Goal: Use online tool/utility: Utilize a website feature to perform a specific function

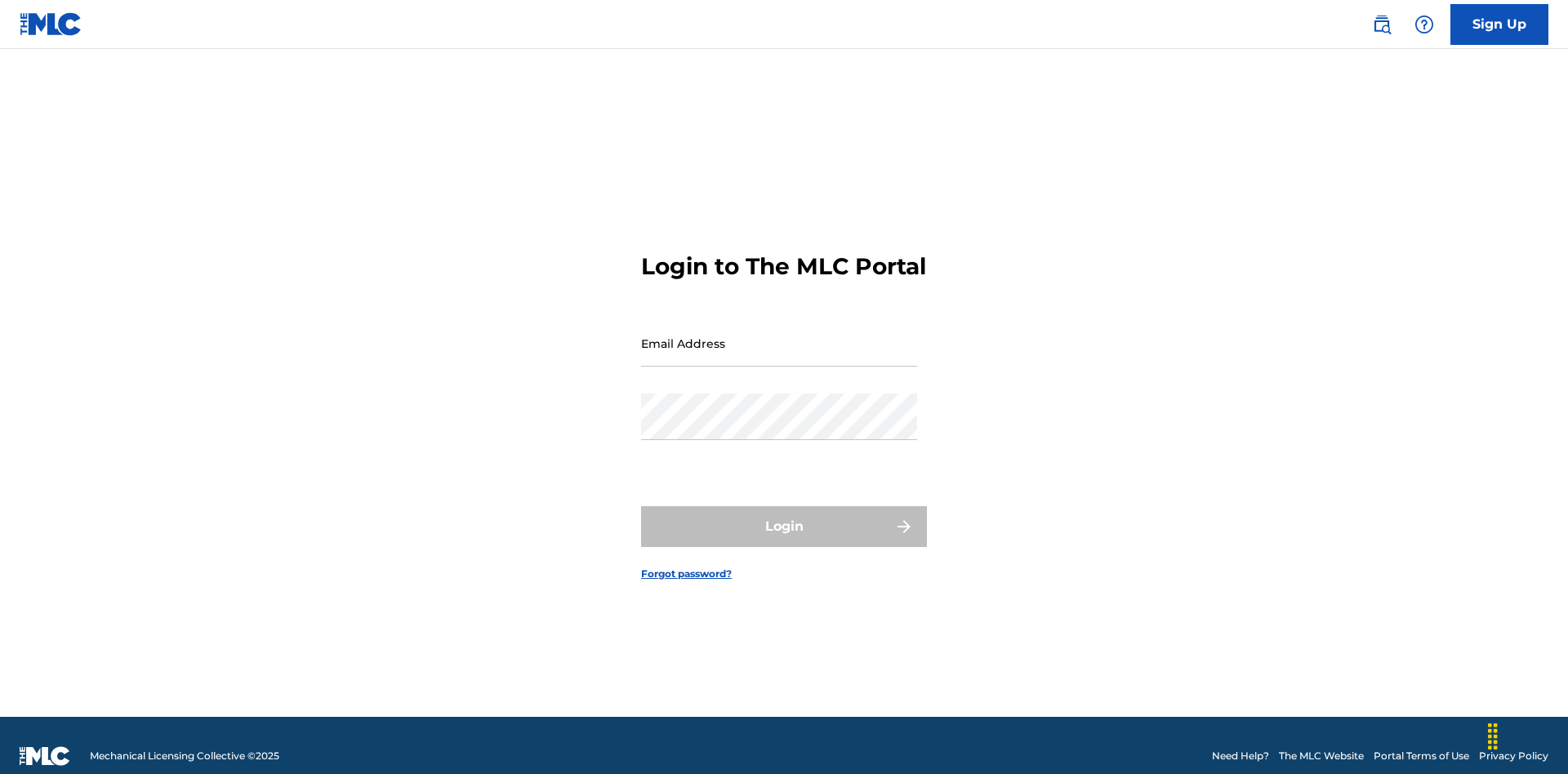
scroll to position [22, 0]
click at [779, 335] on input "Email Address" at bounding box center [779, 343] width 276 height 47
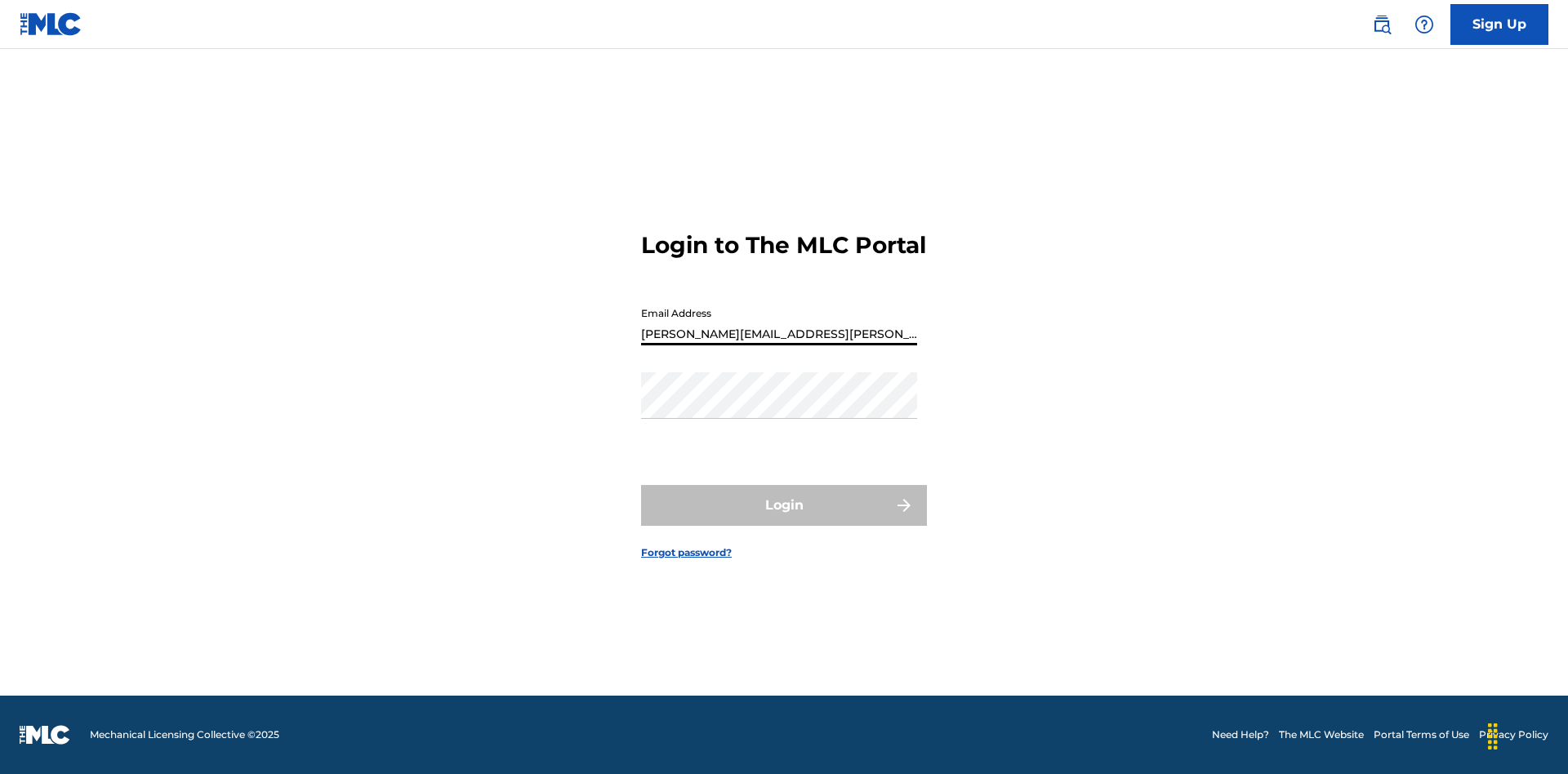
type input "[PERSON_NAME][EMAIL_ADDRESS][PERSON_NAME][DOMAIN_NAME]"
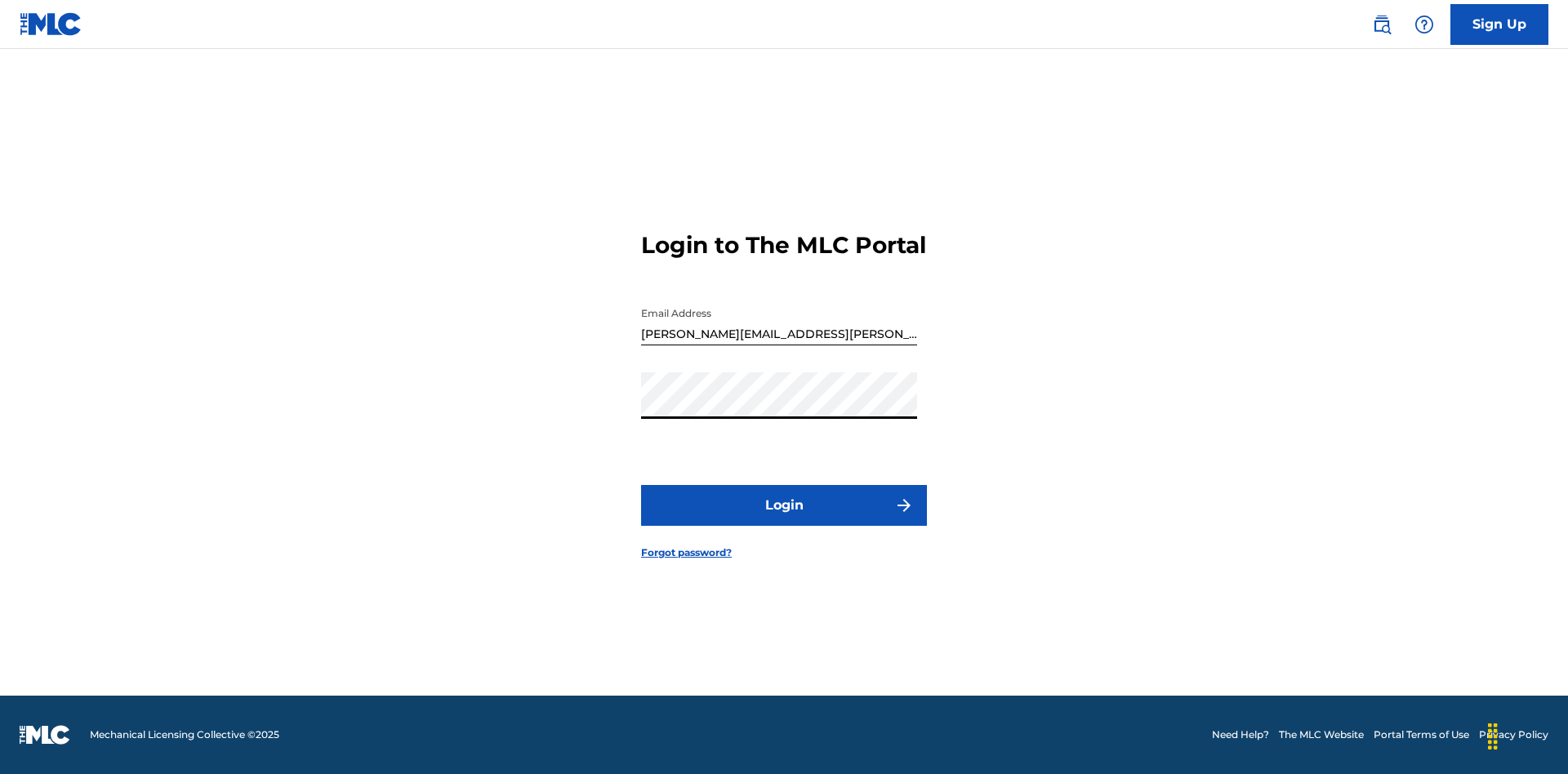
click at [784, 519] on button "Login" at bounding box center [784, 505] width 286 height 41
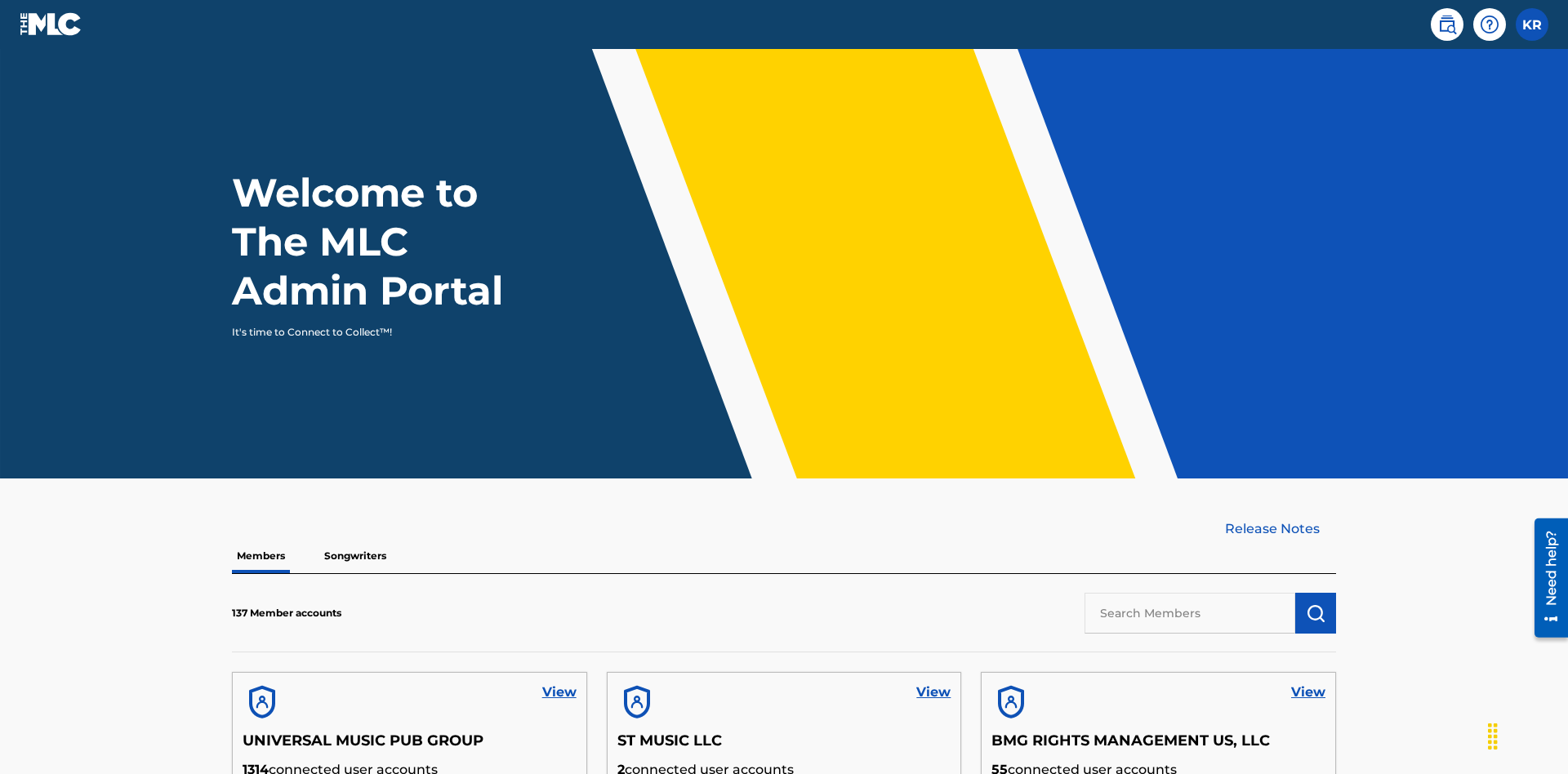
scroll to position [494, 0]
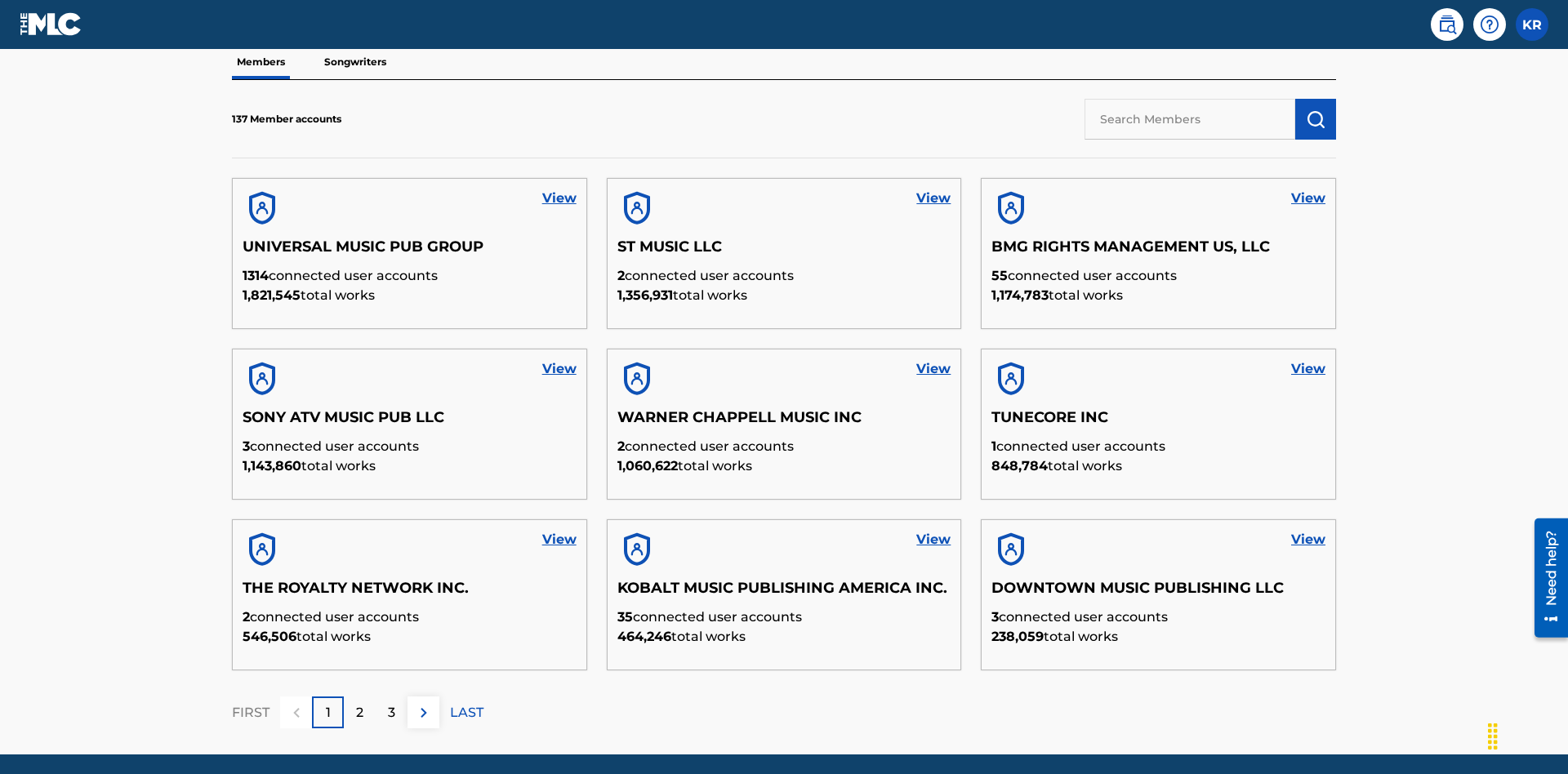
click at [1190, 118] on input "text" at bounding box center [1189, 119] width 210 height 41
type input "BMG RIGHTS MANAGEMENT US, LLC"
click at [1315, 110] on img "submit" at bounding box center [1315, 120] width 20 height 20
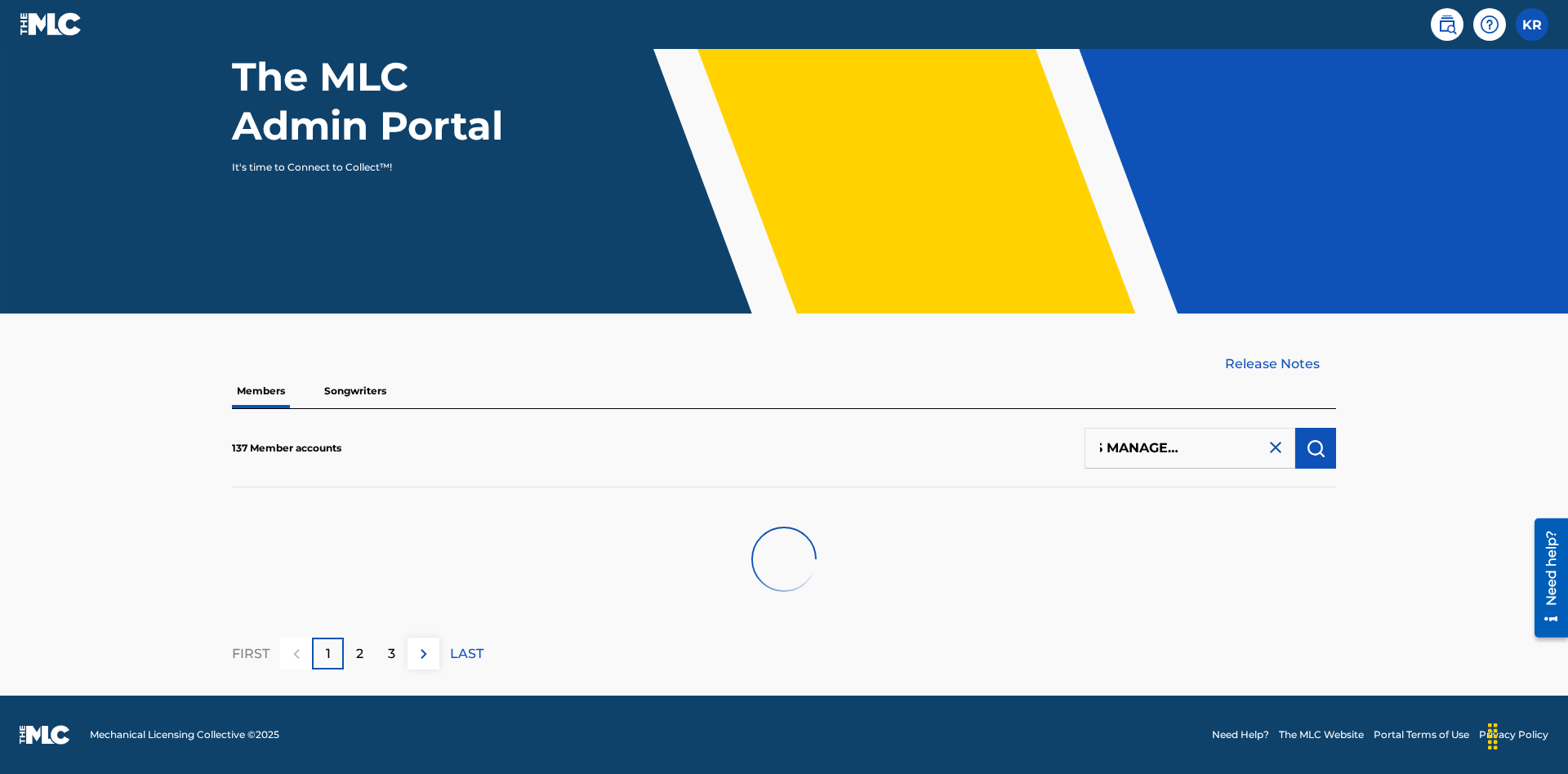
scroll to position [165, 0]
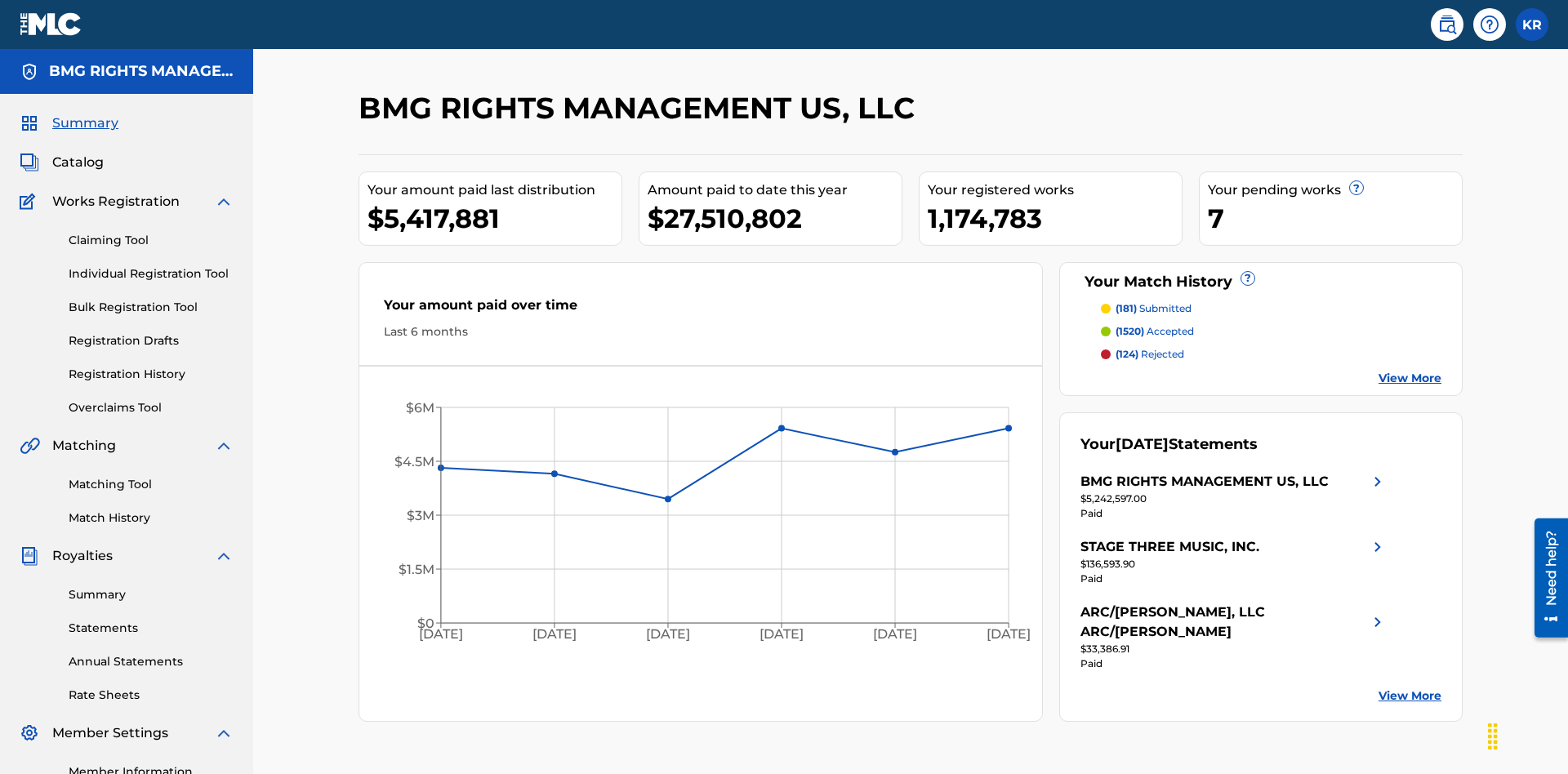
click at [151, 399] on link "Overclaims Tool" at bounding box center [151, 407] width 165 height 17
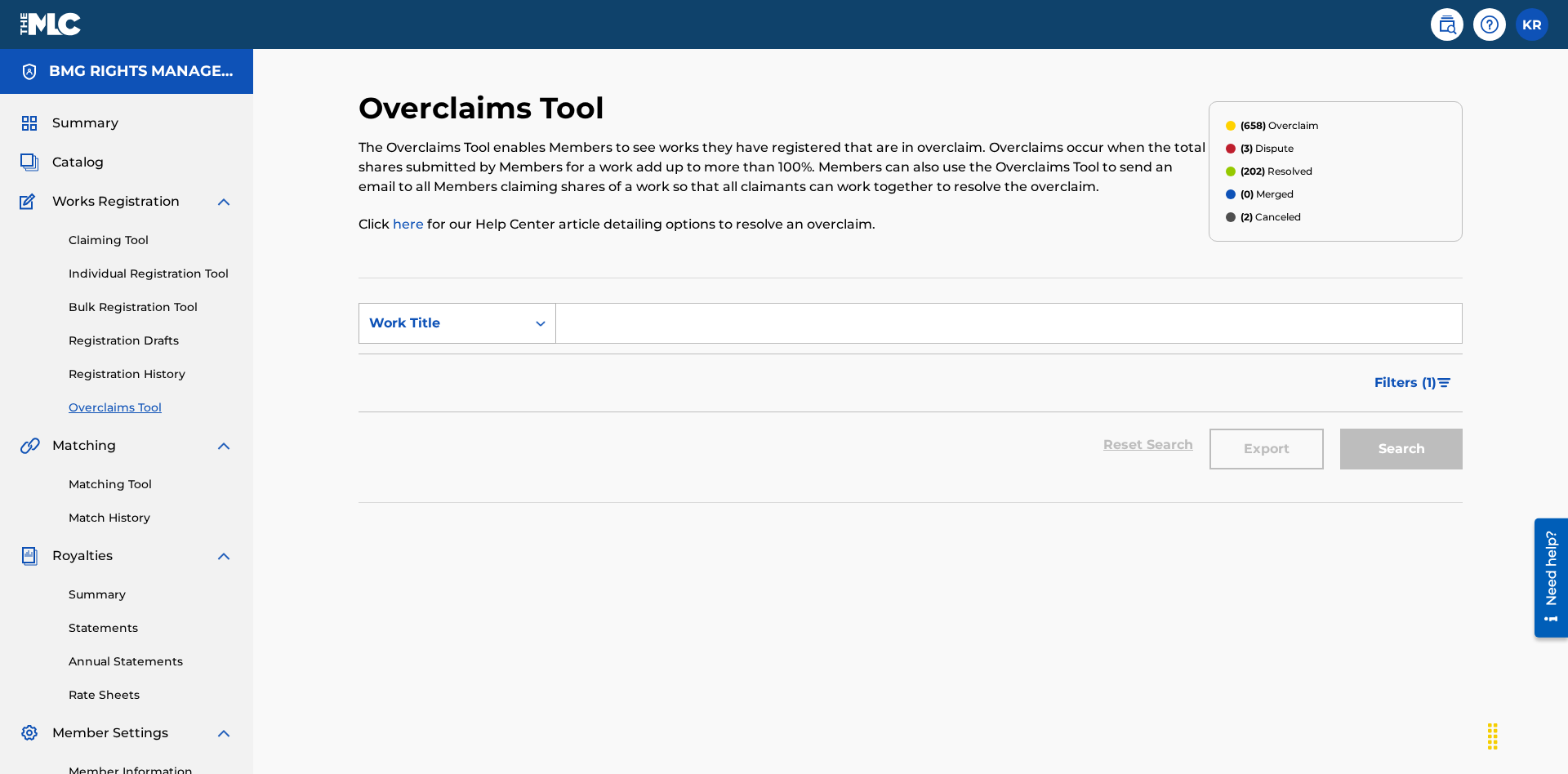
click at [443, 313] on div "Work Title" at bounding box center [443, 323] width 147 height 20
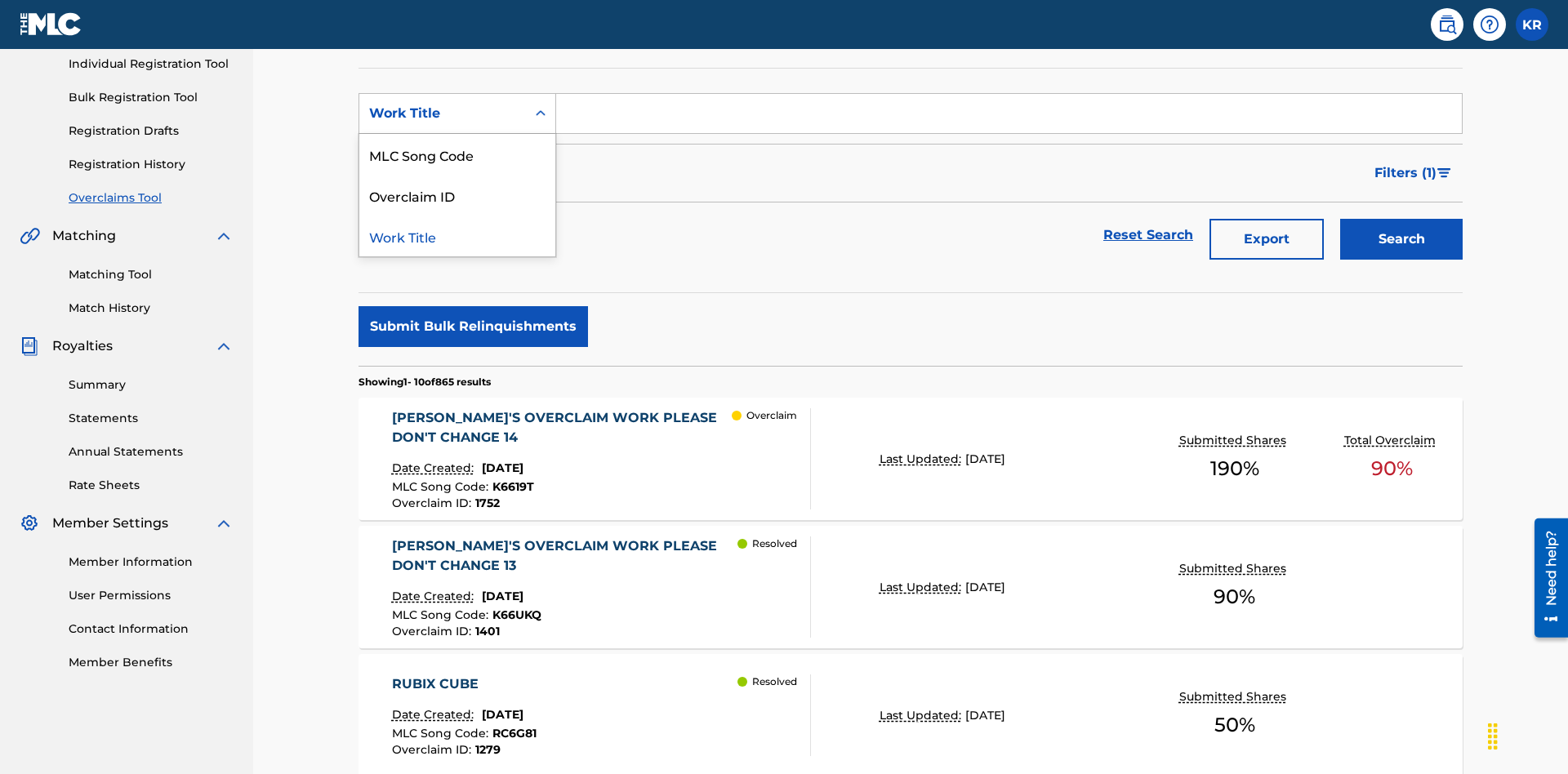
click at [458, 155] on div "MLC Song Code" at bounding box center [458, 154] width 196 height 41
click at [1008, 117] on input "Search Form" at bounding box center [1008, 113] width 906 height 39
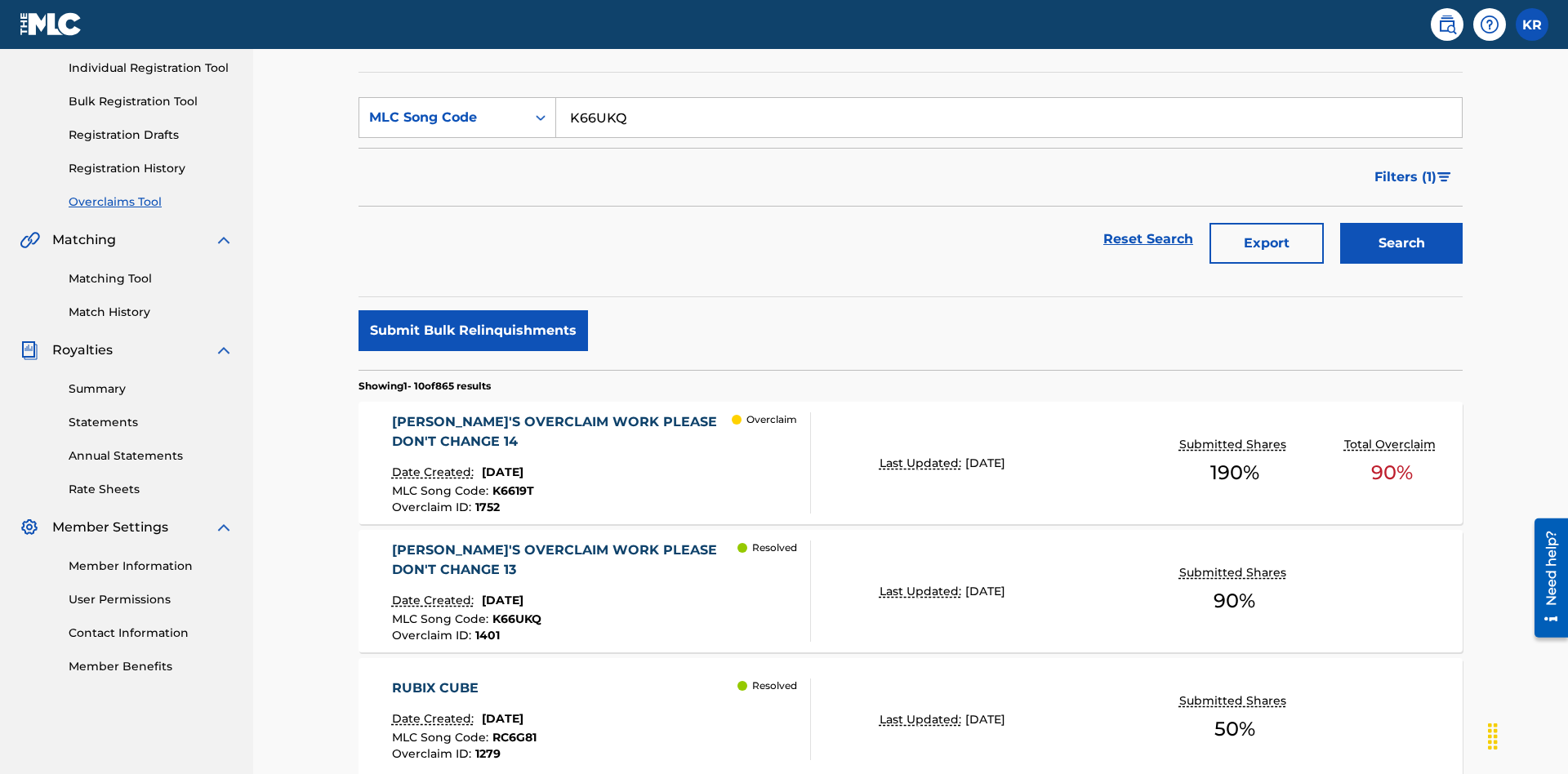
type input "K66UKQ"
click at [1401, 223] on button "Search" at bounding box center [1401, 243] width 122 height 41
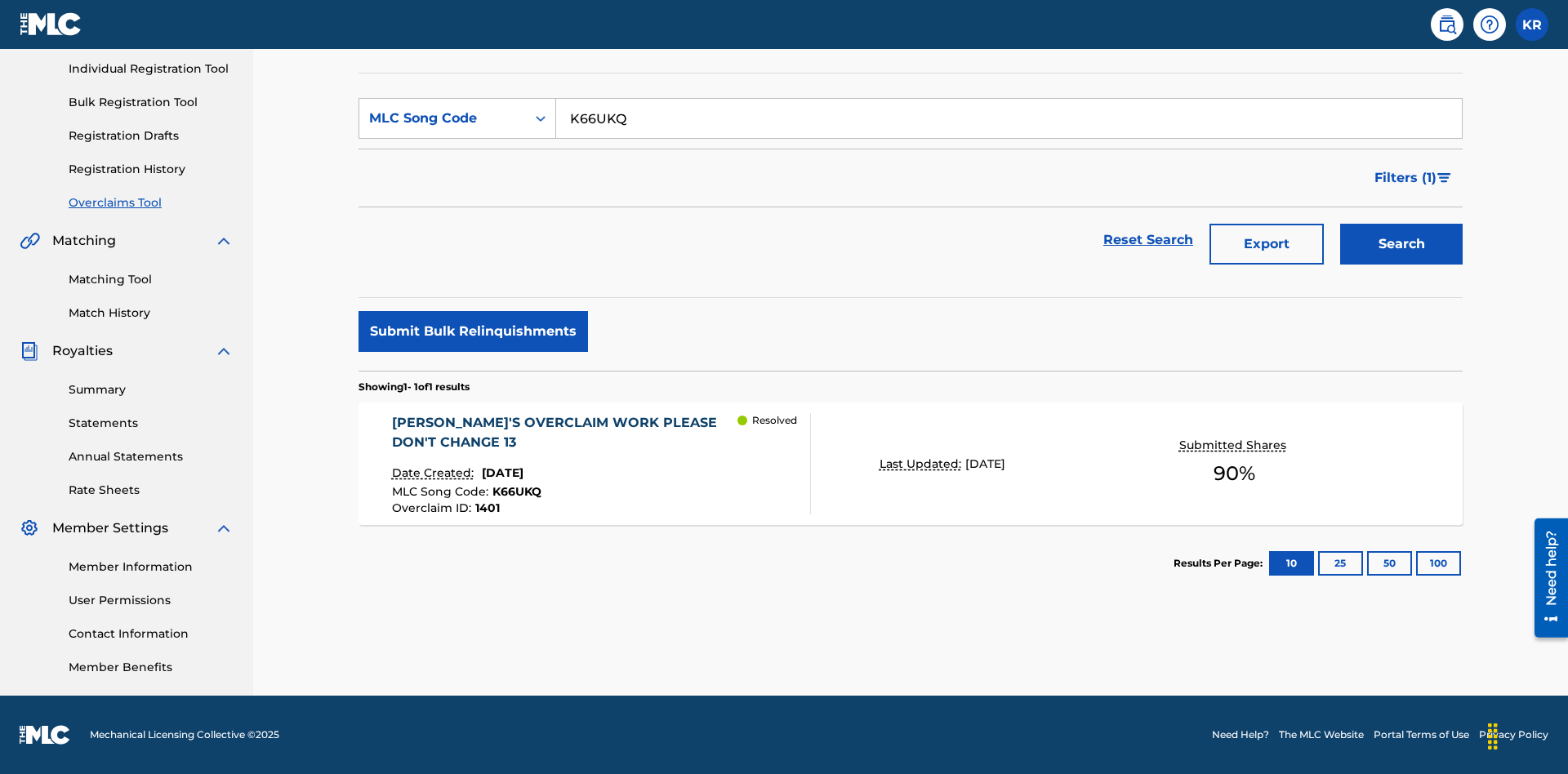
click at [485, 508] on span "1401" at bounding box center [487, 508] width 24 height 15
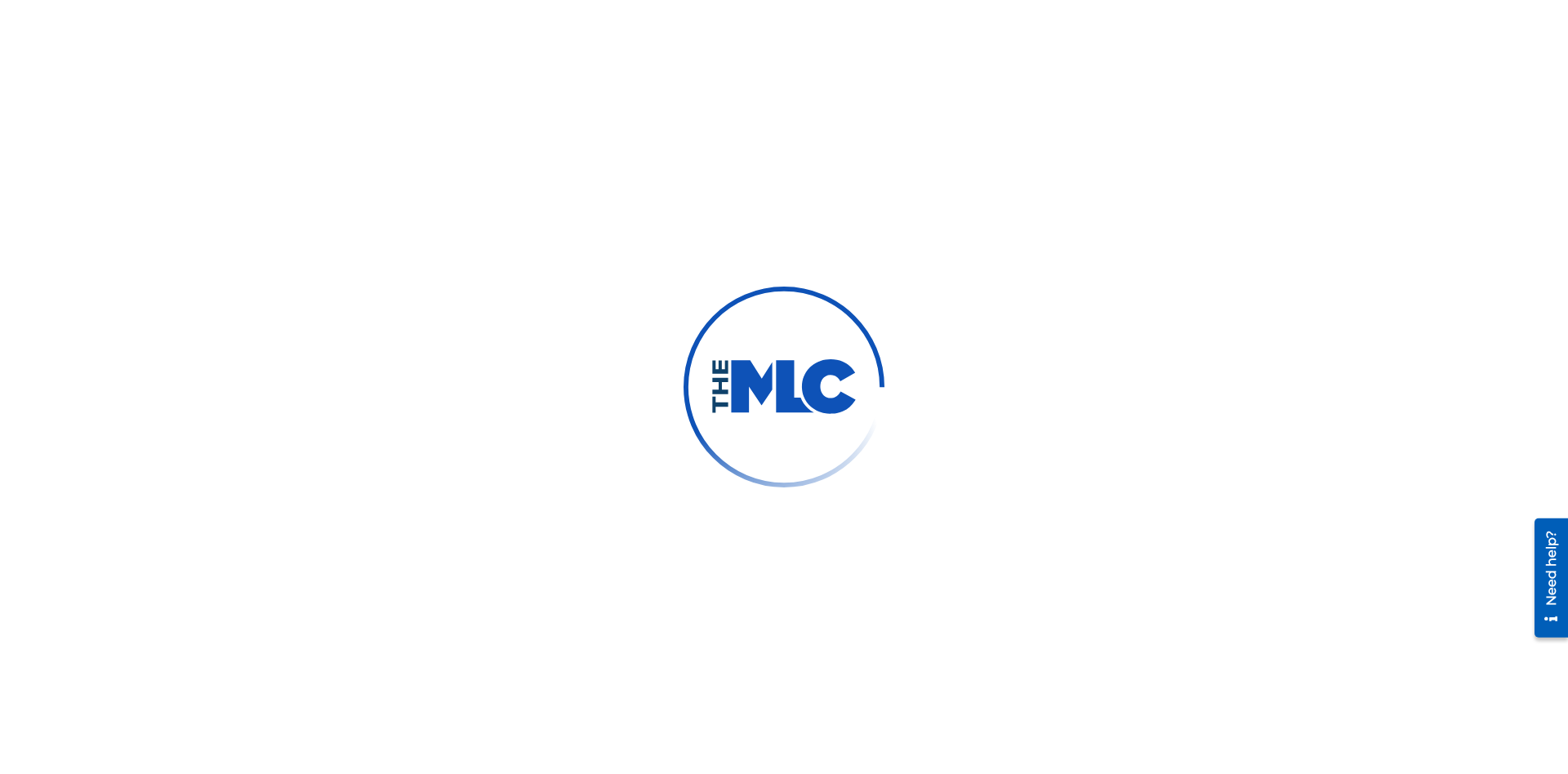
scroll to position [45, 0]
